Goal: Task Accomplishment & Management: Manage account settings

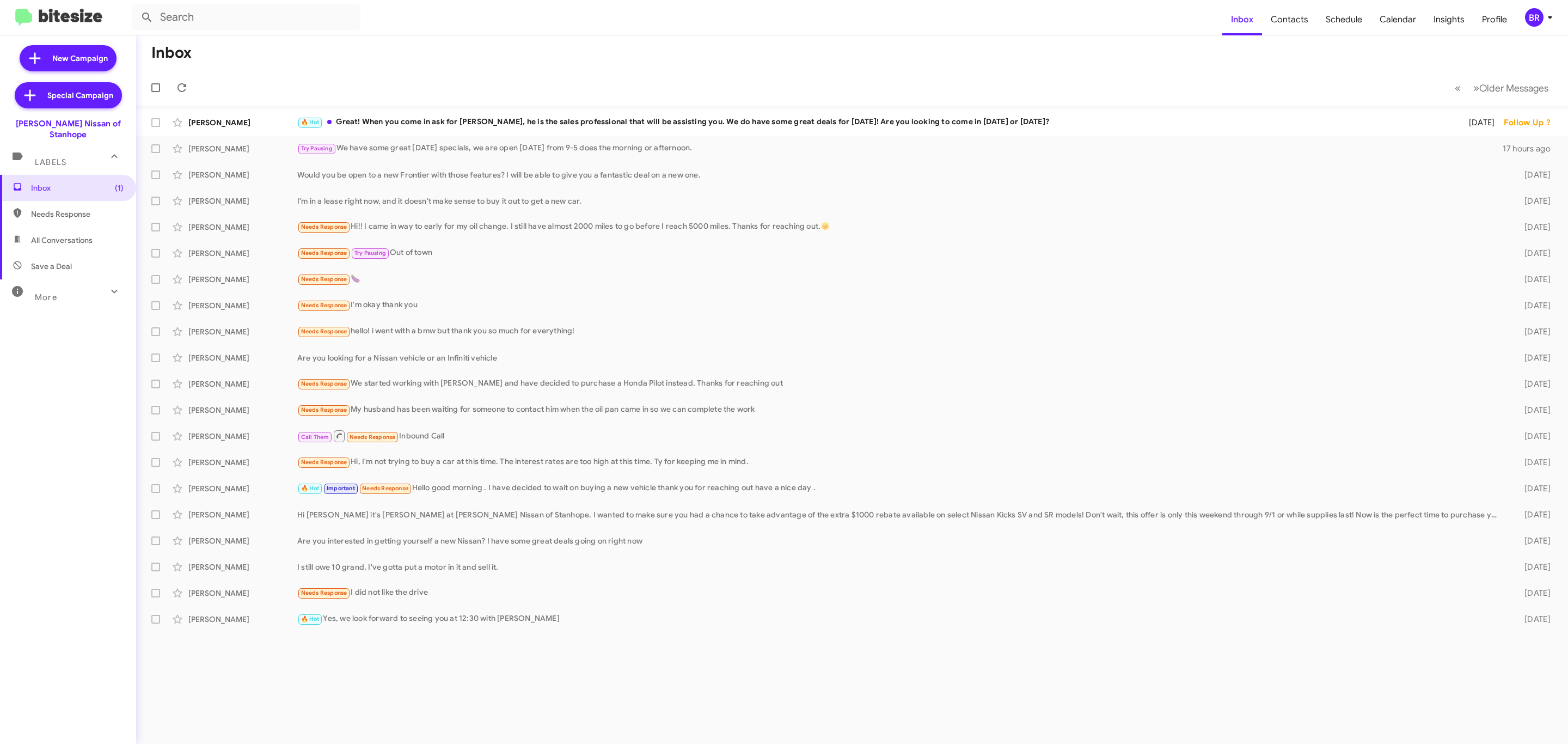
click at [1537, 24] on div "BR" at bounding box center [1534, 17] width 18 height 18
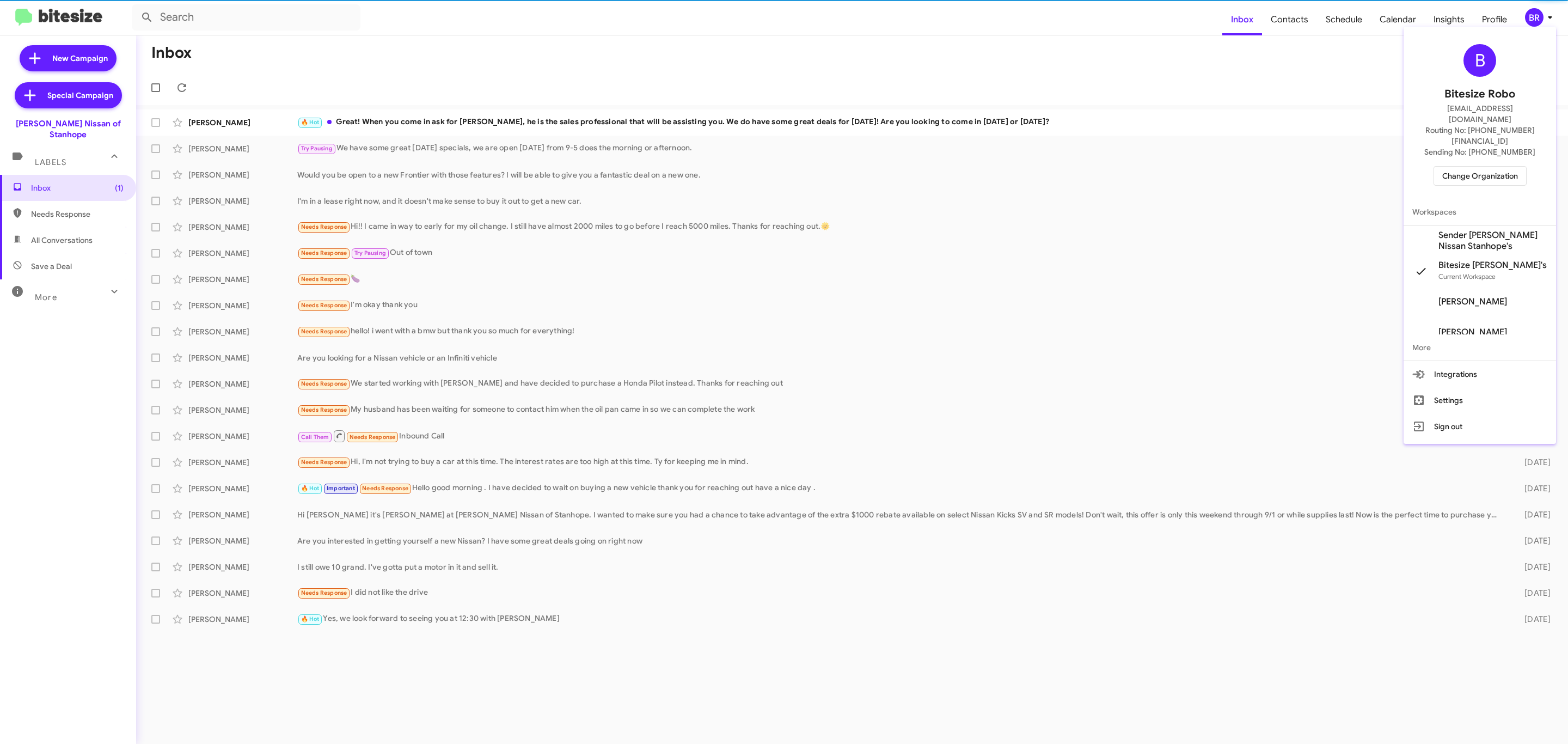
click at [1471, 167] on span "Change Organization" at bounding box center [1479, 176] width 76 height 18
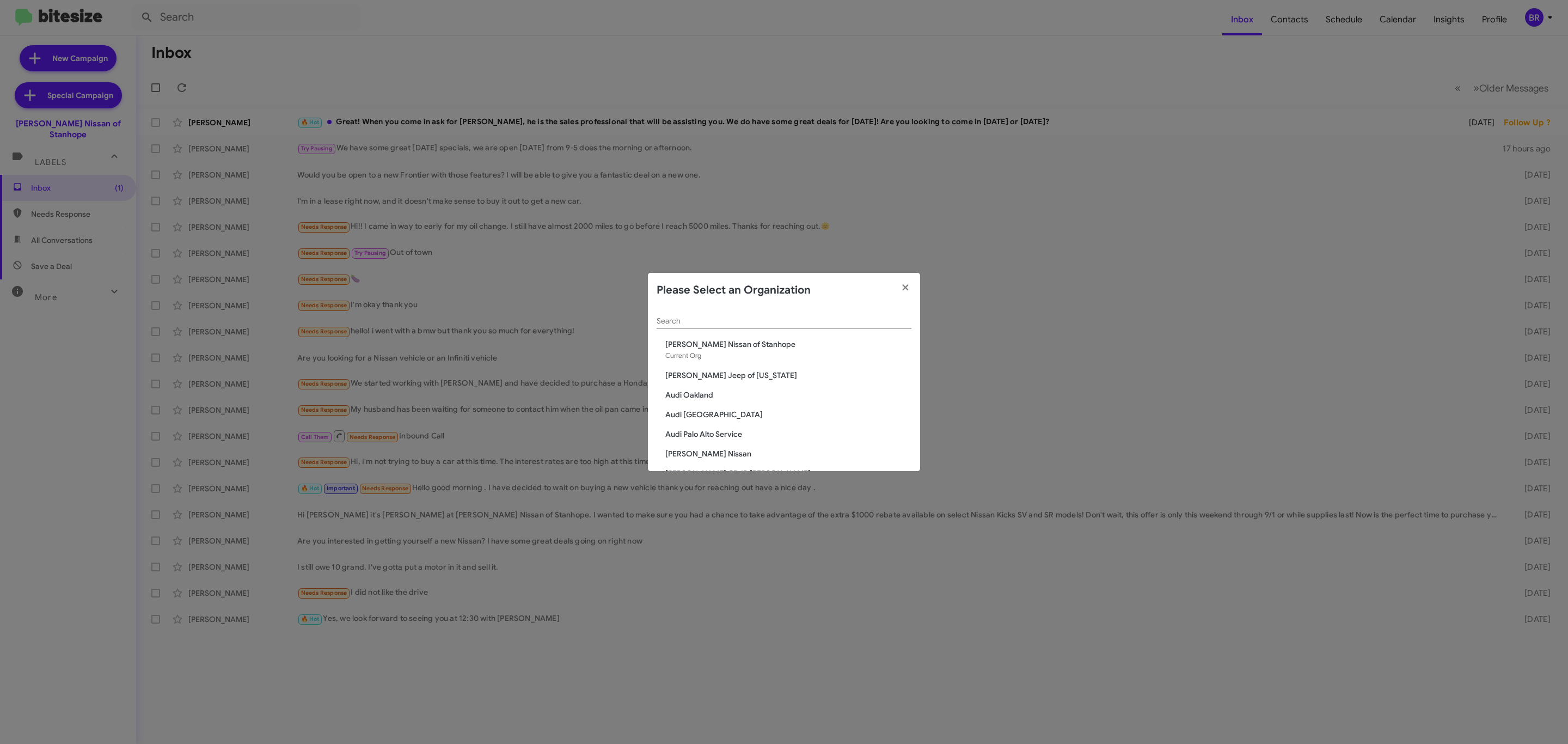
click at [848, 319] on div "Search" at bounding box center [784, 318] width 255 height 21
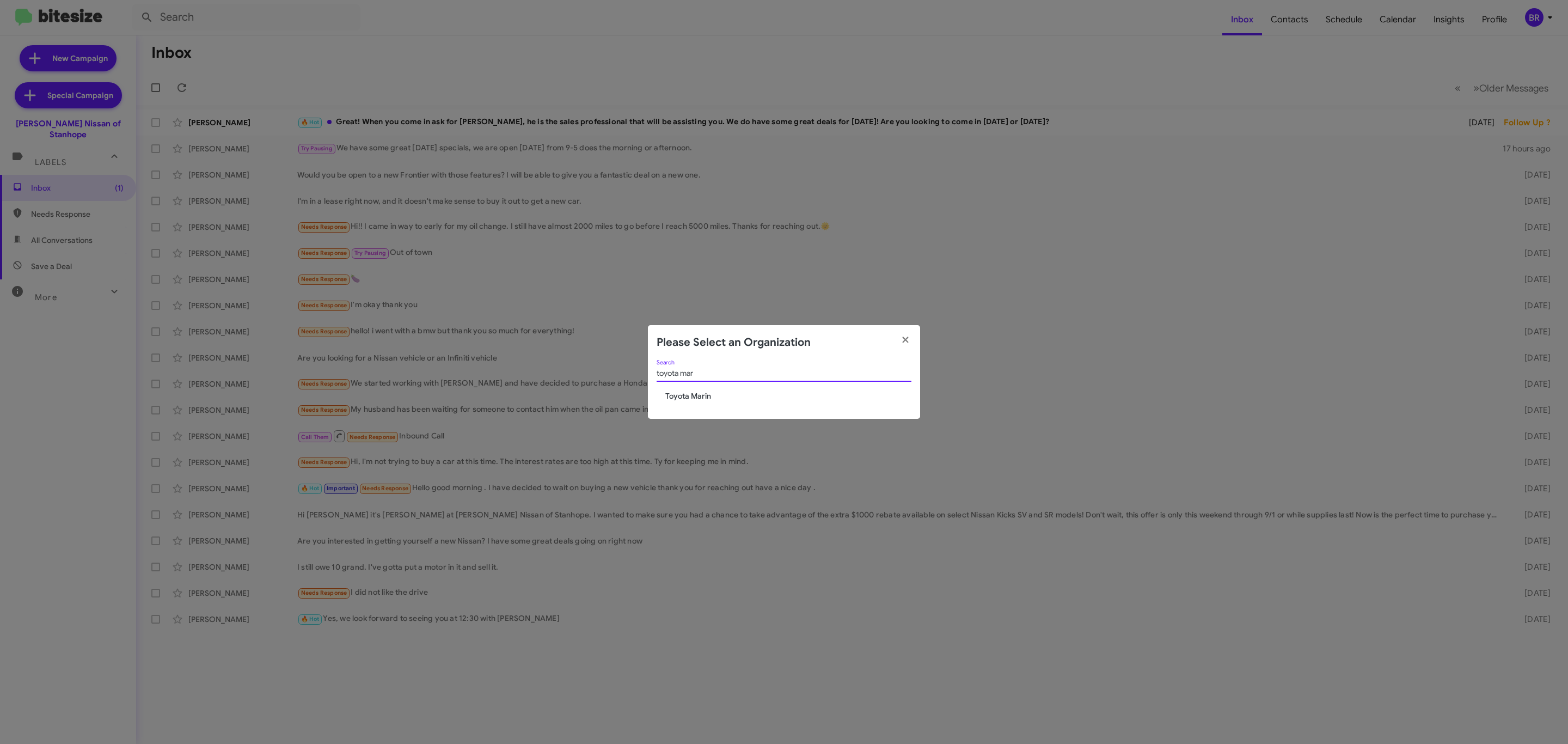
type input "toyota mar"
click at [695, 396] on span "Toyota Marin" at bounding box center [788, 396] width 246 height 11
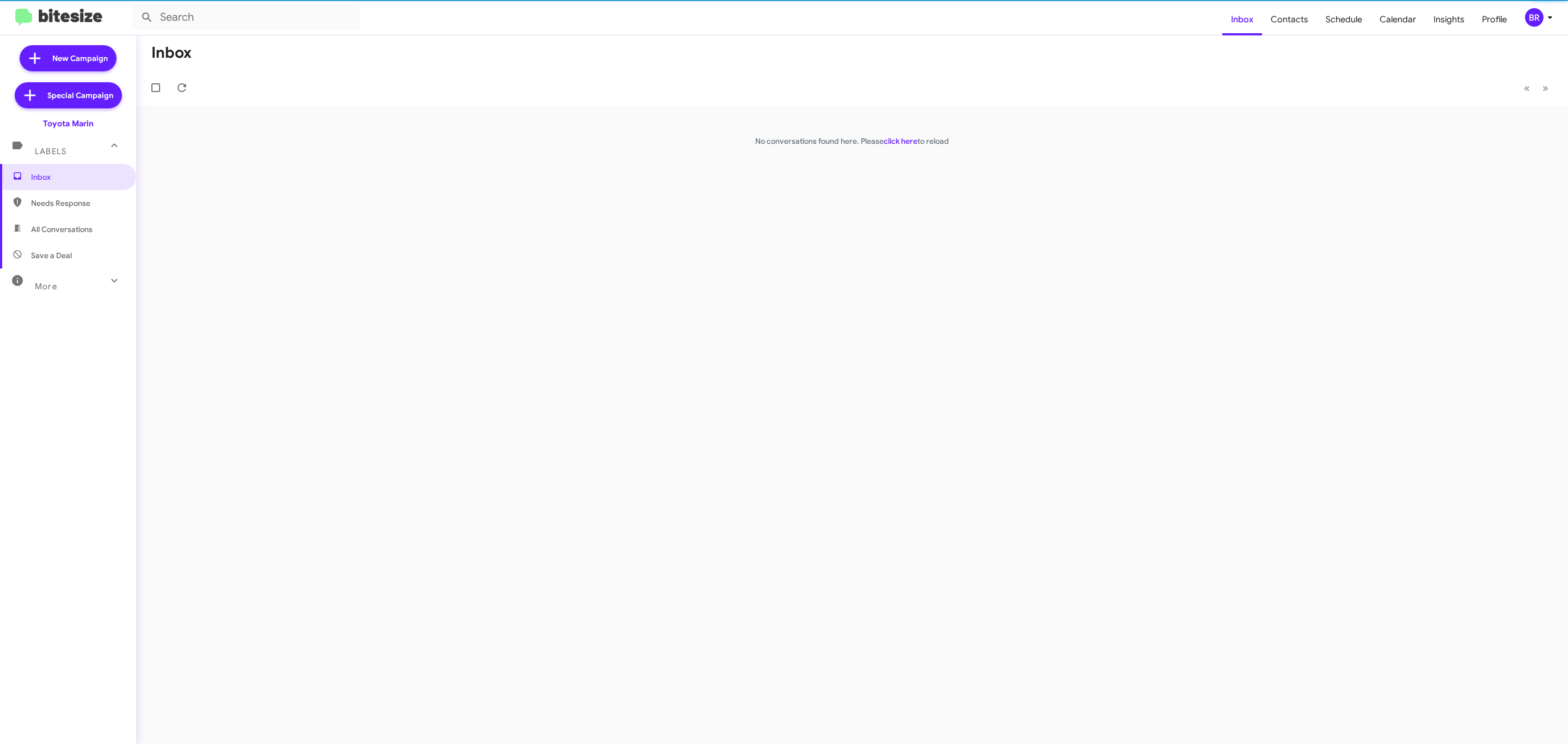
click at [1538, 24] on div "BR" at bounding box center [1534, 17] width 18 height 18
